Goal: Task Accomplishment & Management: Manage account settings

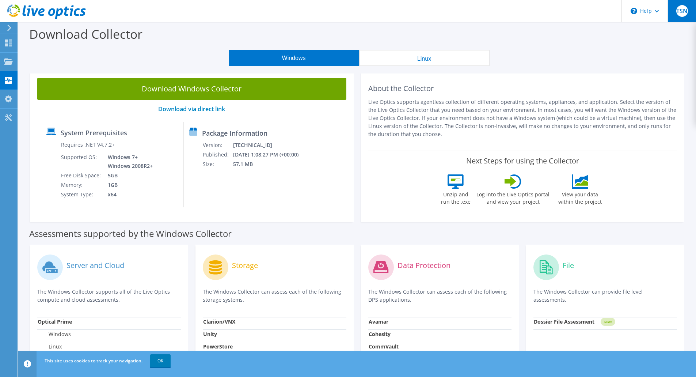
click at [675, 12] on div "TSN" at bounding box center [682, 11] width 29 height 22
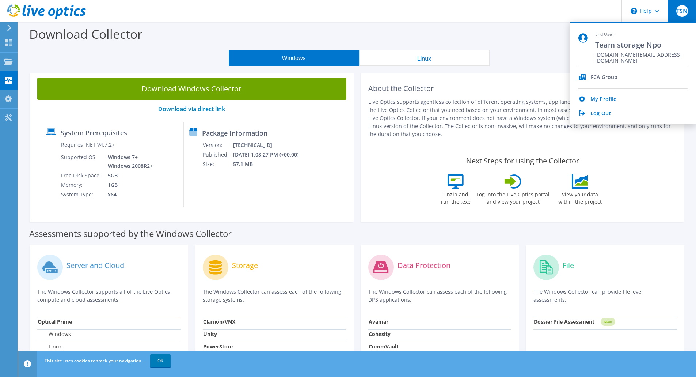
click at [607, 76] on div "FCA Group" at bounding box center [604, 77] width 27 height 7
click at [609, 97] on link "My Profile" at bounding box center [604, 99] width 26 height 7
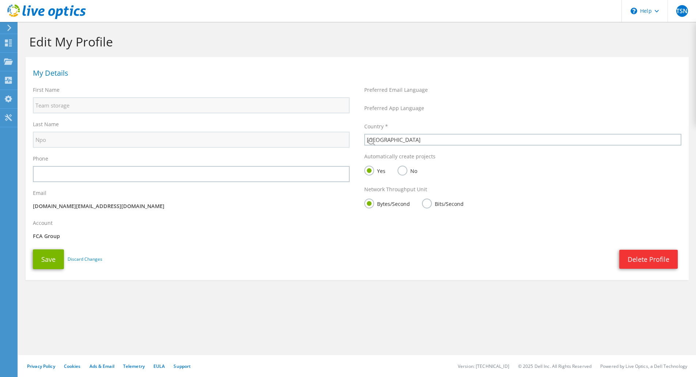
select select "106"
